Goal: Navigation & Orientation: Find specific page/section

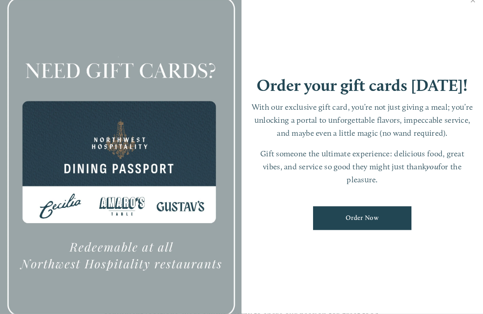
scroll to position [421, 0]
click at [481, 11] on link "Close" at bounding box center [472, 1] width 17 height 25
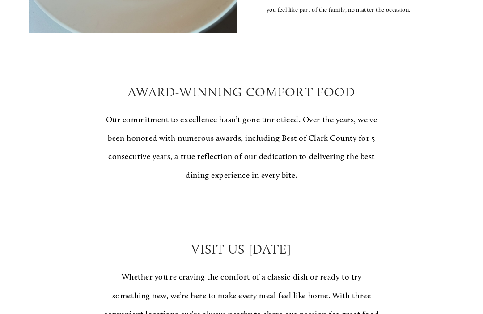
scroll to position [422, 0]
click at [472, 15] on div "— Menu — genuine, from scratch, comfort food join us at our table Our menu is a…" at bounding box center [241, 312] width 483 height 1281
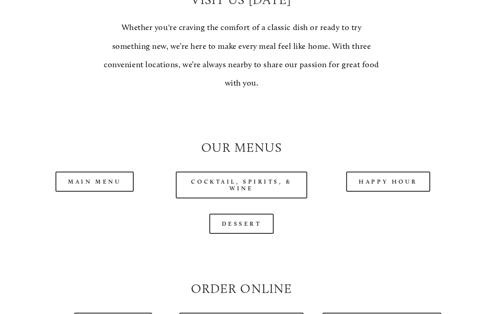
scroll to position [672, 0]
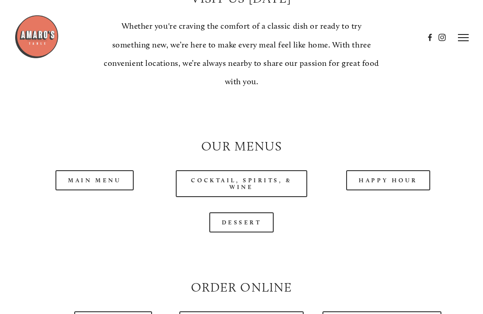
click at [103, 170] on link "Main Menu" at bounding box center [94, 180] width 78 height 20
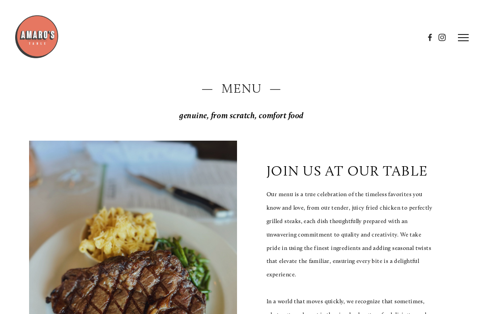
scroll to position [0, 0]
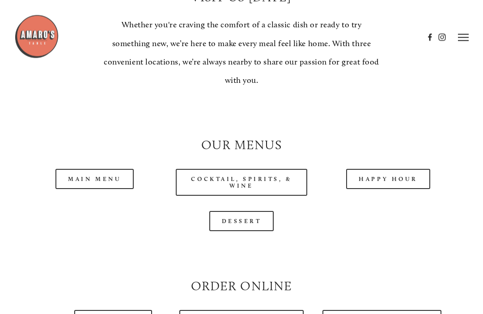
scroll to position [674, 0]
click at [89, 171] on link "Main Menu" at bounding box center [94, 179] width 78 height 20
